Goal: Information Seeking & Learning: Find specific fact

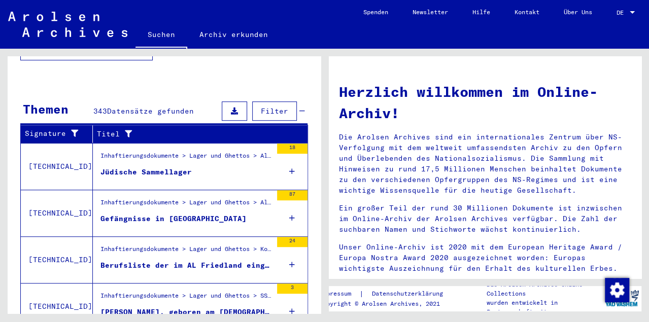
scroll to position [307, 0]
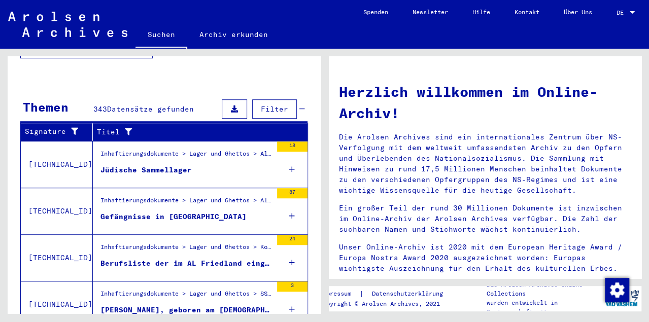
click at [174, 165] on div "Jüdische Sammellager" at bounding box center [146, 170] width 91 height 11
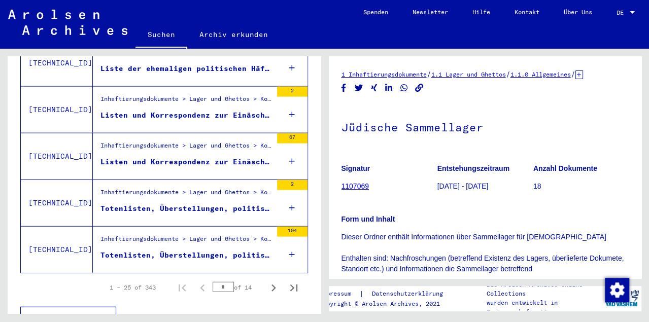
scroll to position [1161, 0]
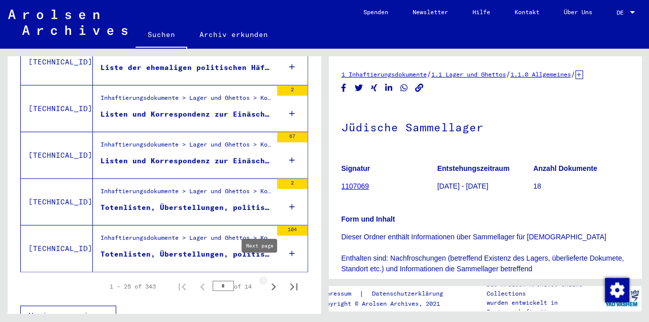
click at [267, 280] on icon "Next page" at bounding box center [274, 287] width 14 height 14
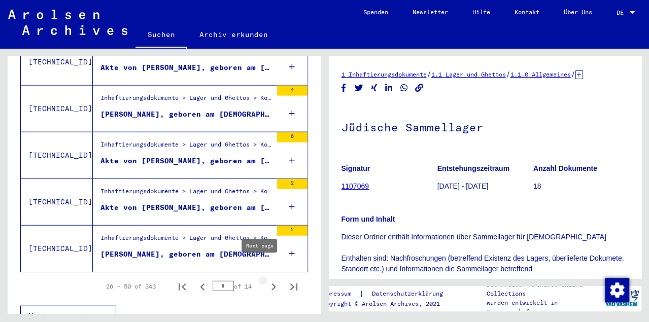
click at [272, 284] on icon "Next page" at bounding box center [274, 287] width 5 height 7
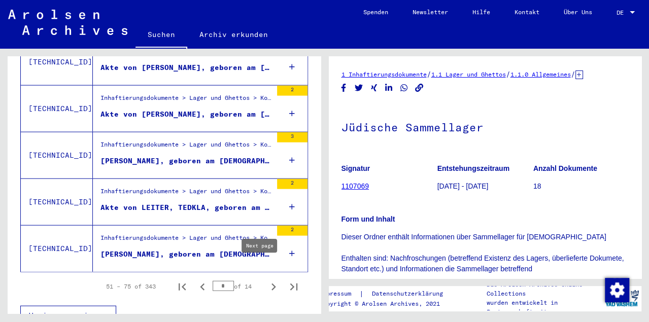
click at [272, 284] on icon "Next page" at bounding box center [274, 287] width 5 height 7
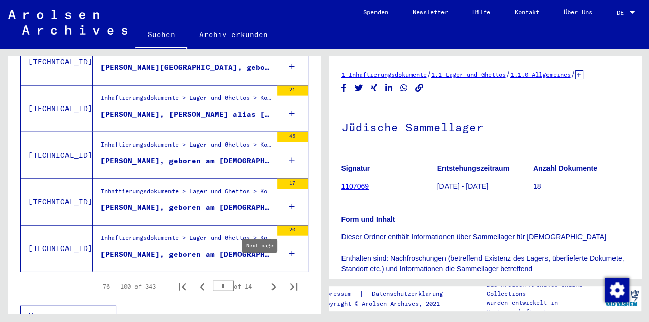
click at [267, 280] on icon "Next page" at bounding box center [274, 287] width 14 height 14
type input "*"
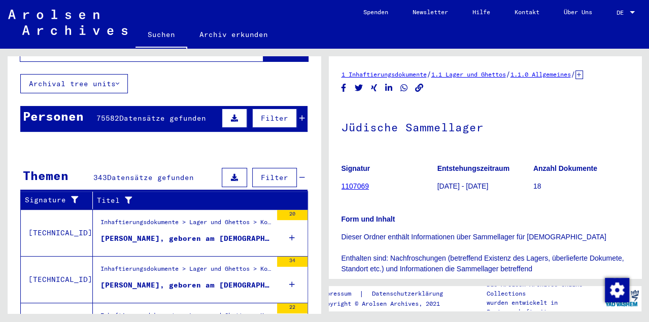
scroll to position [0, 0]
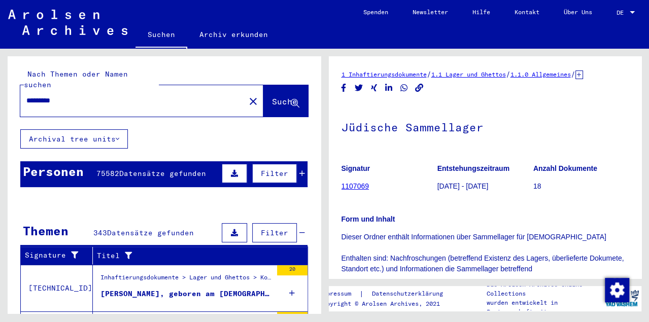
click at [28, 95] on input "*********" at bounding box center [132, 100] width 213 height 11
type input "**********"
click at [272, 96] on span "Suche" at bounding box center [284, 101] width 25 height 10
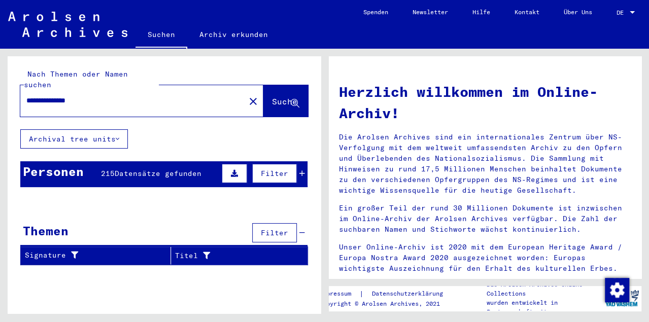
click at [172, 169] on span "Datensätze gefunden" at bounding box center [158, 173] width 87 height 9
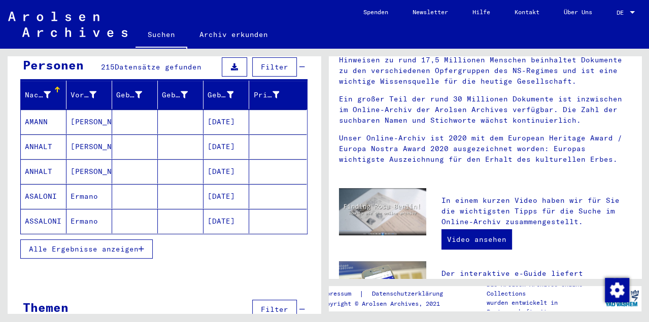
scroll to position [105, 0]
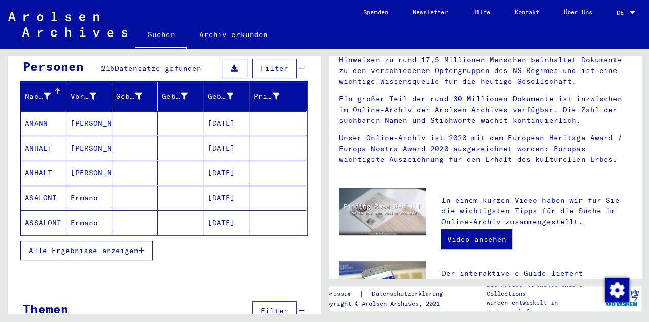
click at [132, 246] on span "Alle Ergebnisse anzeigen" at bounding box center [84, 250] width 110 height 9
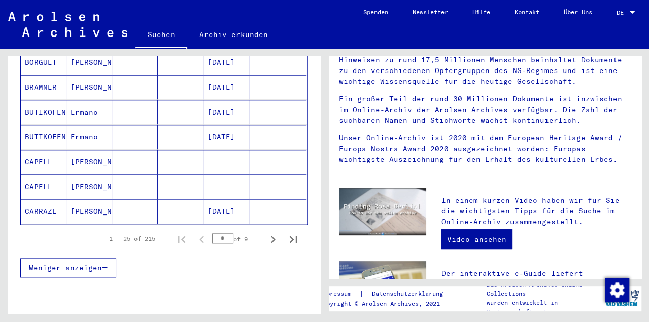
scroll to position [636, 0]
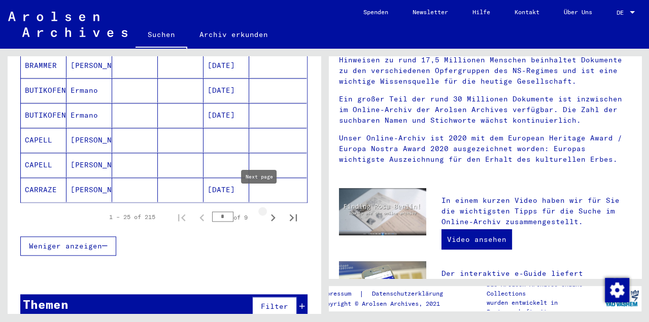
click at [266, 211] on icon "Next page" at bounding box center [273, 218] width 14 height 14
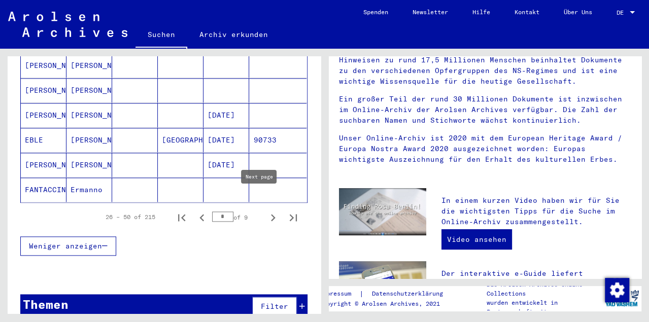
click at [266, 211] on icon "Next page" at bounding box center [273, 218] width 14 height 14
type input "*"
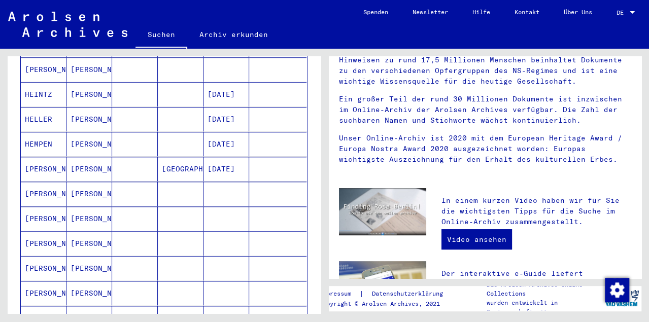
scroll to position [517, 0]
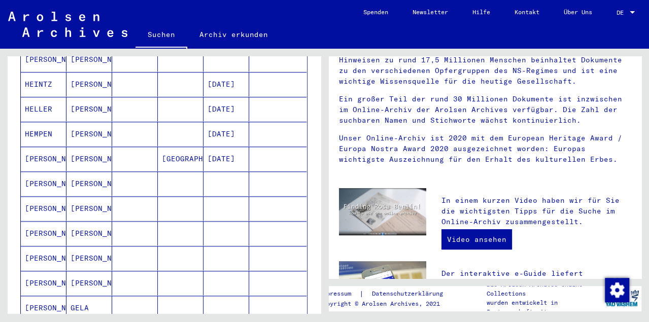
click at [87, 221] on mat-cell "[PERSON_NAME]" at bounding box center [90, 233] width 46 height 24
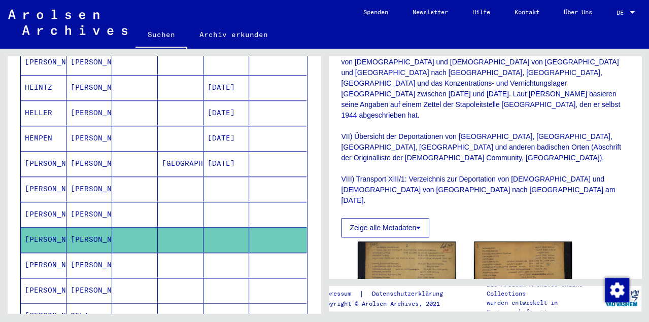
scroll to position [597, 0]
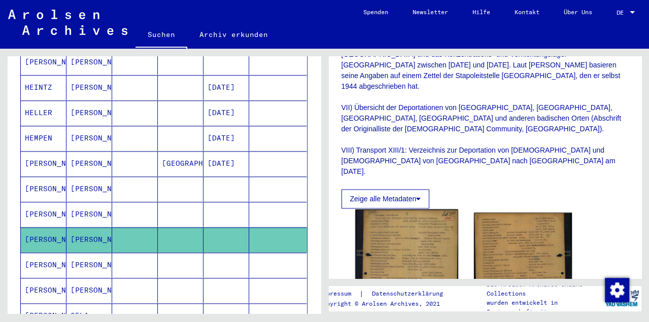
click at [423, 210] on img at bounding box center [406, 277] width 103 height 135
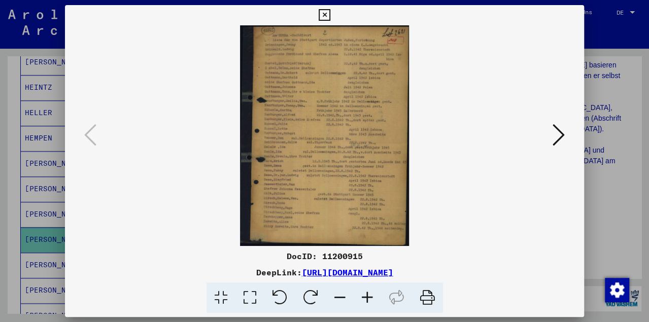
click at [367, 295] on icon at bounding box center [367, 298] width 27 height 31
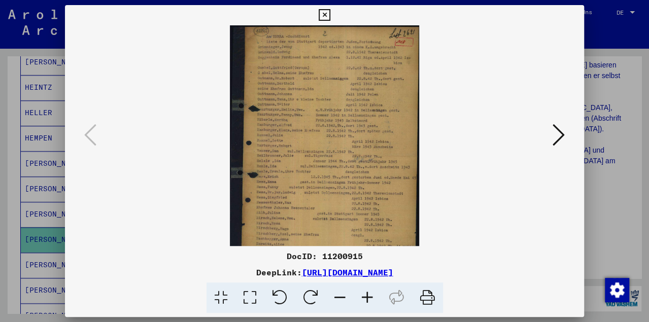
click at [367, 294] on icon at bounding box center [367, 298] width 27 height 31
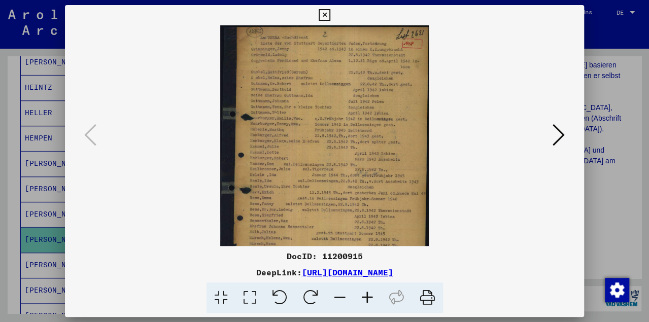
click at [368, 293] on icon at bounding box center [367, 298] width 27 height 31
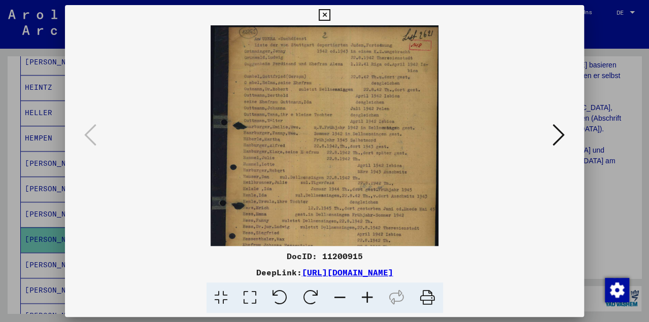
click at [368, 291] on icon at bounding box center [367, 298] width 27 height 31
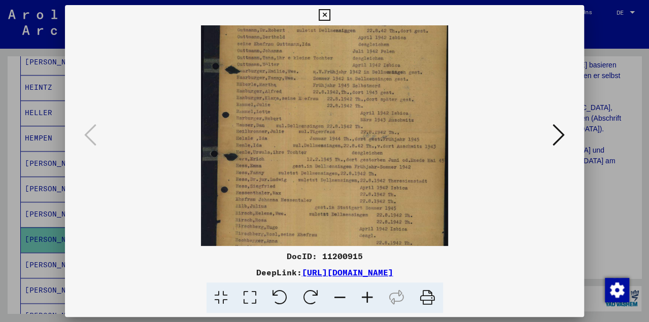
scroll to position [65, 0]
drag, startPoint x: 389, startPoint y: 189, endPoint x: 392, endPoint y: 124, distance: 65.0
click at [392, 124] on img at bounding box center [324, 121] width 247 height 322
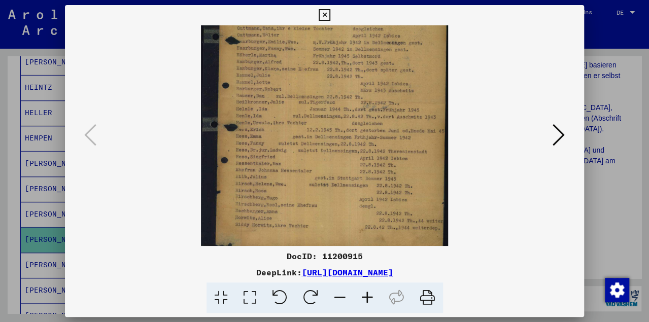
scroll to position [102, 0]
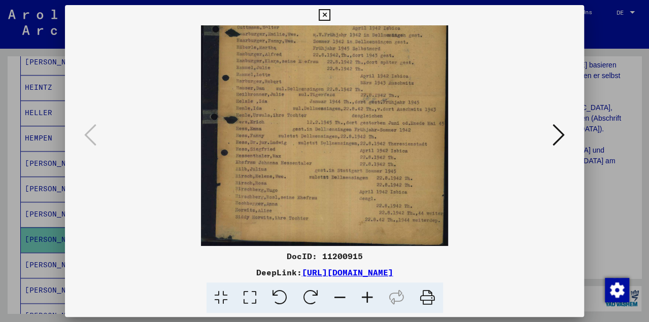
drag, startPoint x: 356, startPoint y: 205, endPoint x: 350, endPoint y: 156, distance: 49.1
click at [350, 156] on img at bounding box center [324, 85] width 247 height 322
click at [555, 138] on icon at bounding box center [559, 135] width 12 height 24
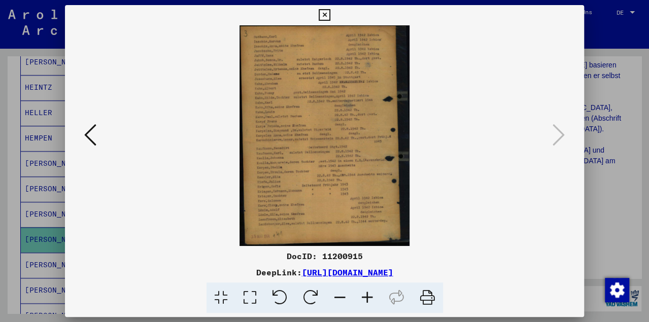
scroll to position [0, 0]
click at [90, 132] on icon at bounding box center [90, 135] width 12 height 24
